Goal: Information Seeking & Learning: Learn about a topic

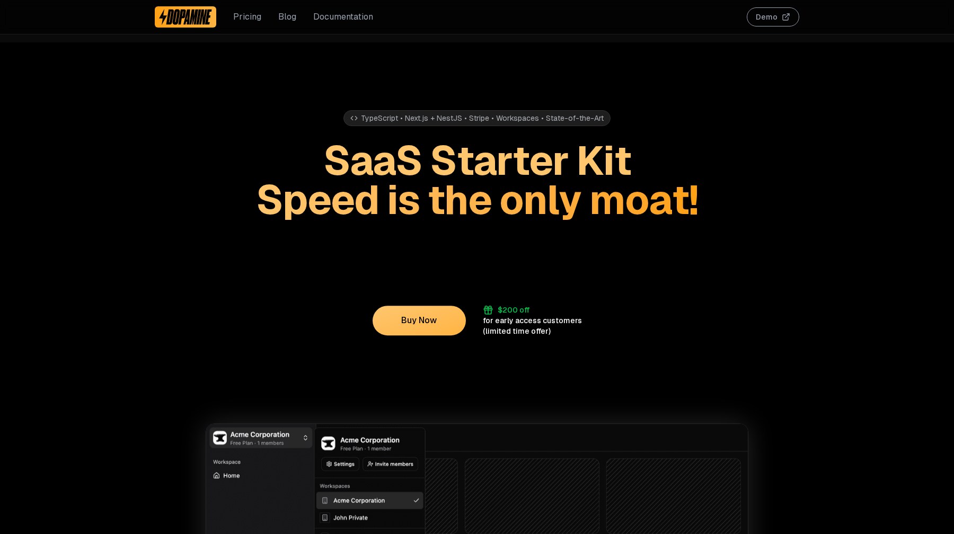
click at [280, 19] on link "Blog" at bounding box center [287, 17] width 18 height 13
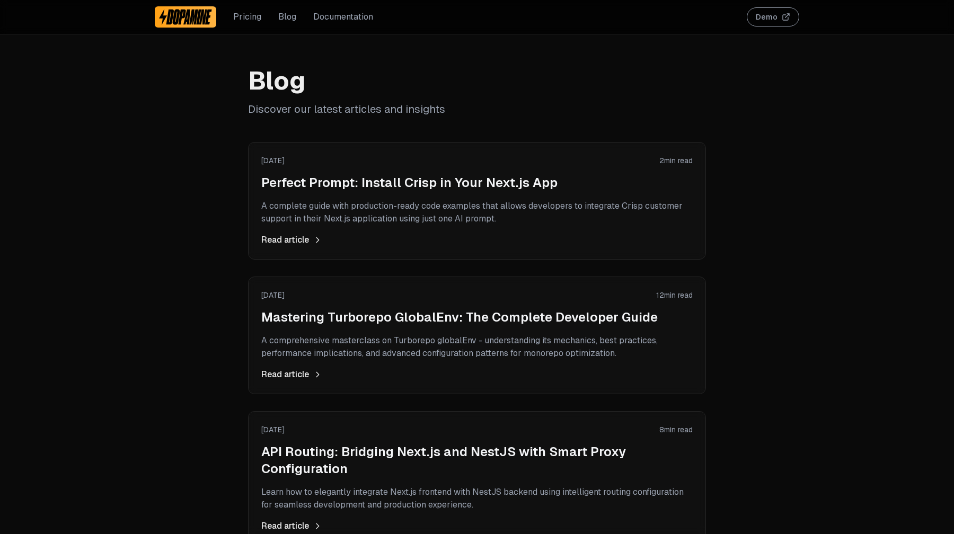
click at [336, 323] on h2 "Mastering Turborepo GlobalEnv: The Complete Developer Guide" at bounding box center [476, 317] width 431 height 17
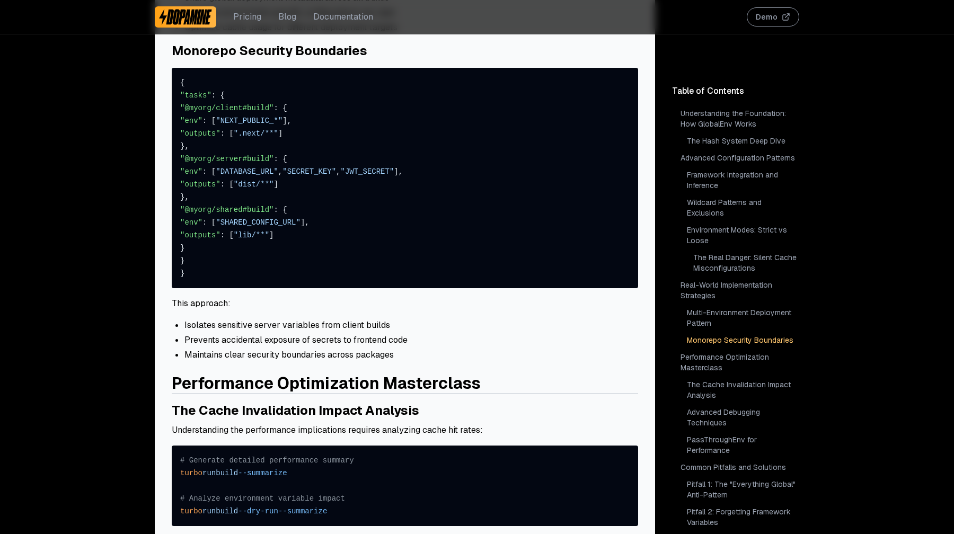
scroll to position [3004, 0]
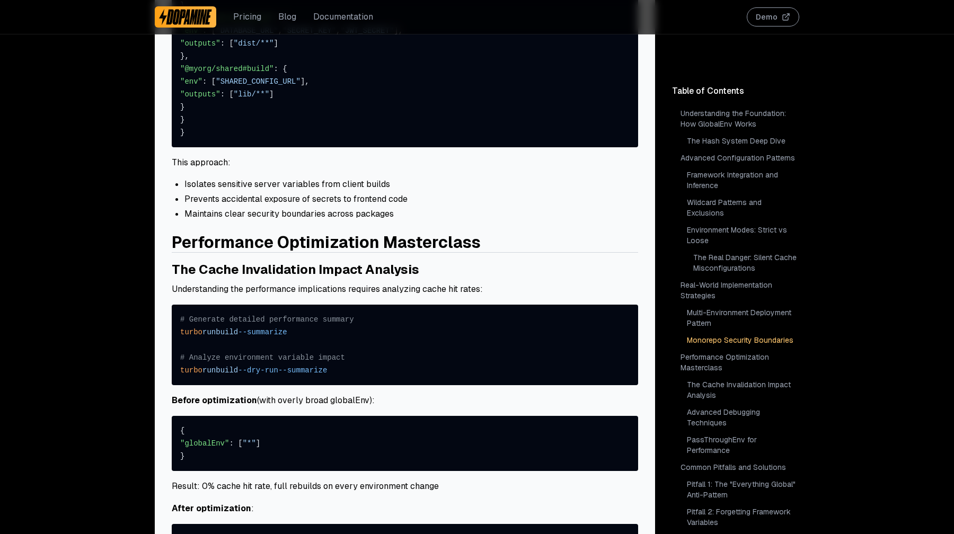
click at [714, 517] on link "Pitfall 2: Forgetting Framework Variables" at bounding box center [742, 517] width 114 height 25
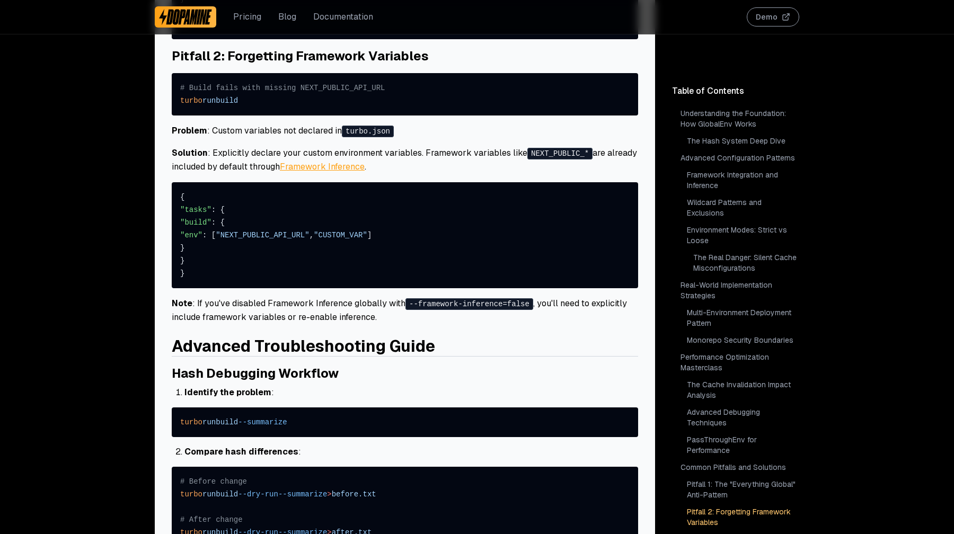
scroll to position [4368, 0]
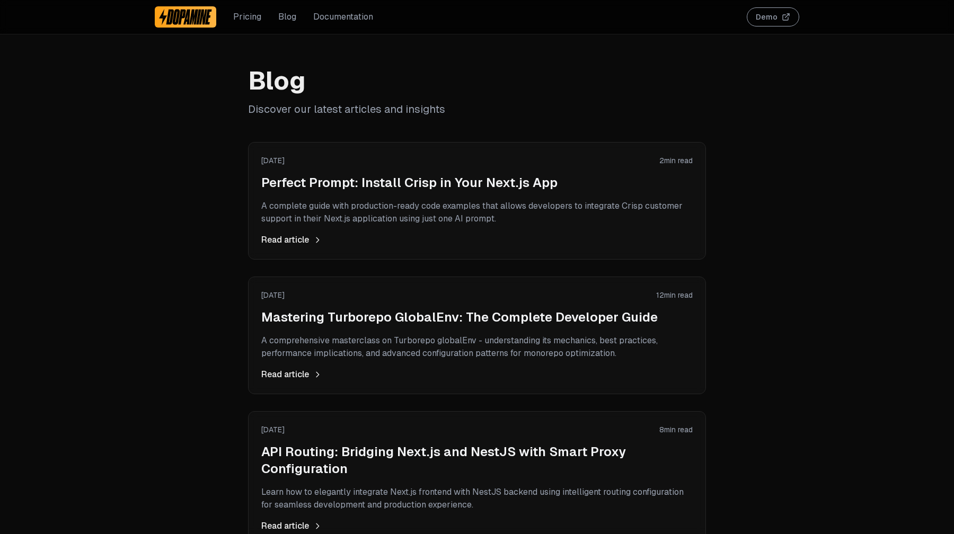
click at [324, 308] on div "[DATE] 12 min read Mastering Turborepo GlobalEnv: The Complete Developer Guide …" at bounding box center [476, 335] width 431 height 91
